Goal: Register for event/course

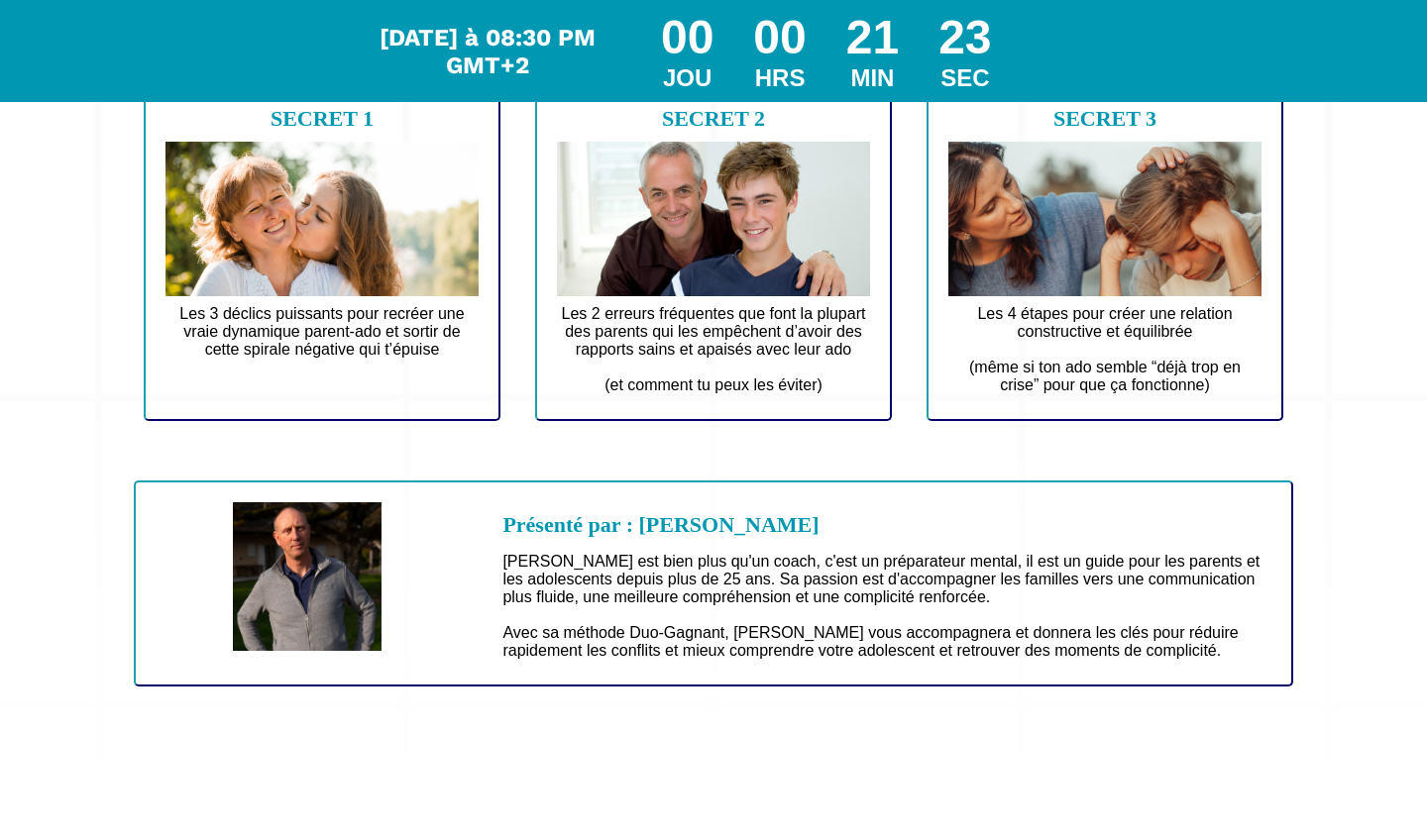
scroll to position [392, 0]
click at [677, 243] on img at bounding box center [714, 218] width 313 height 155
